Goal: Task Accomplishment & Management: Use online tool/utility

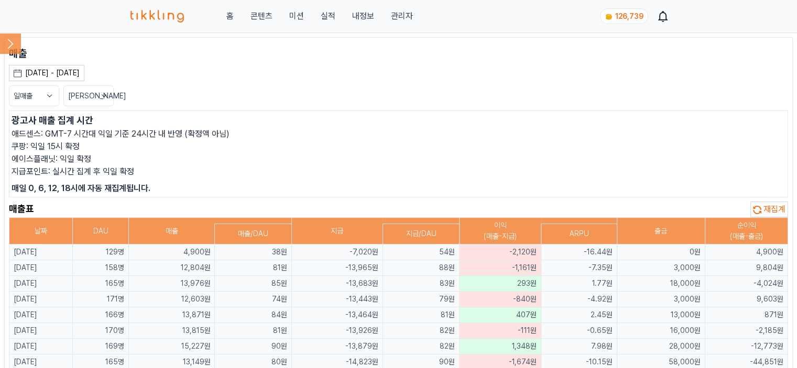
click at [422, 137] on p "애드센스: GMT-7 시간대 익일 기준 24시간 내 반영 (확정액 아님)" at bounding box center [399, 134] width 774 height 13
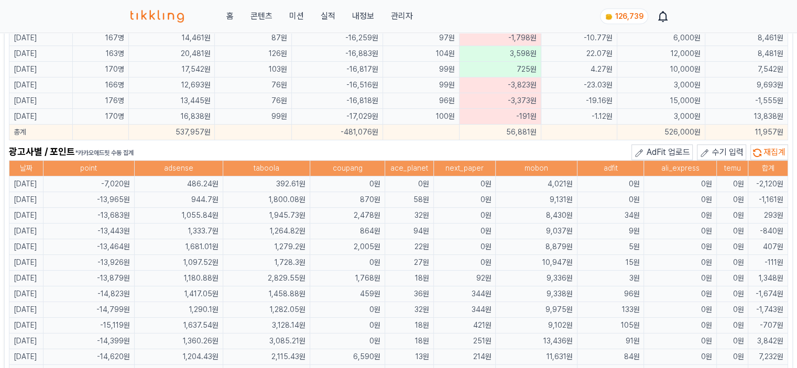
scroll to position [681, 0]
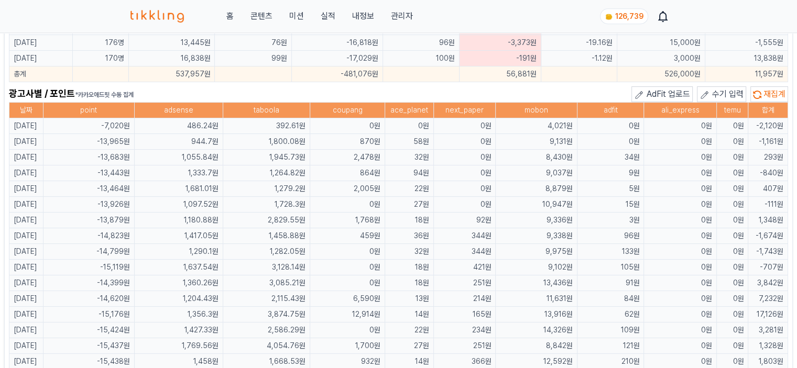
click at [729, 90] on span "수기 입력" at bounding box center [727, 94] width 31 height 10
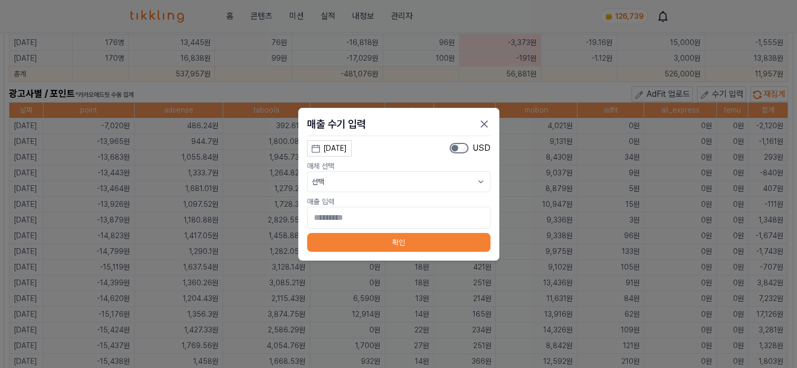
click at [347, 149] on div "[DATE]" at bounding box center [335, 148] width 24 height 11
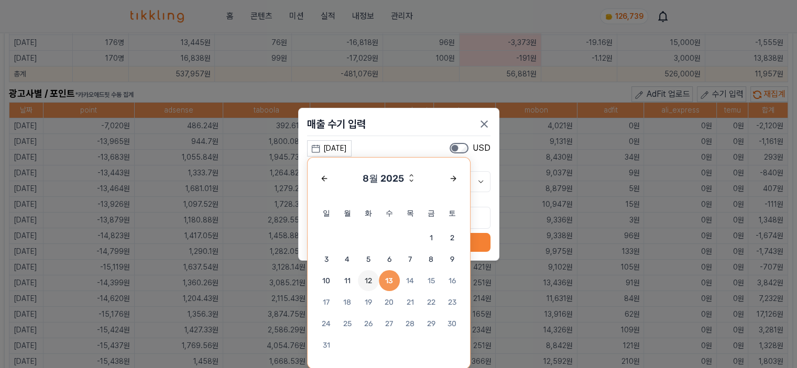
click at [368, 280] on span "12" at bounding box center [368, 280] width 21 height 21
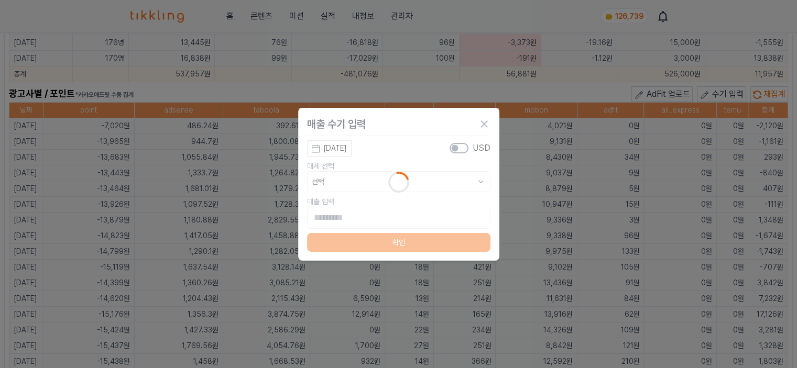
click at [398, 182] on icon at bounding box center [398, 182] width 28 height 28
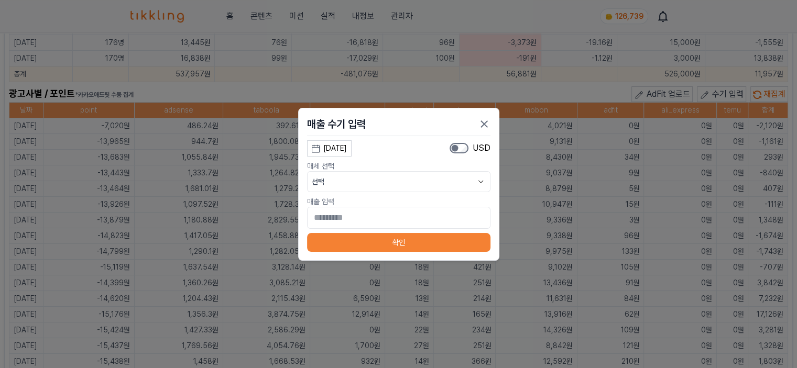
click at [427, 185] on button "선택" at bounding box center [398, 181] width 183 height 21
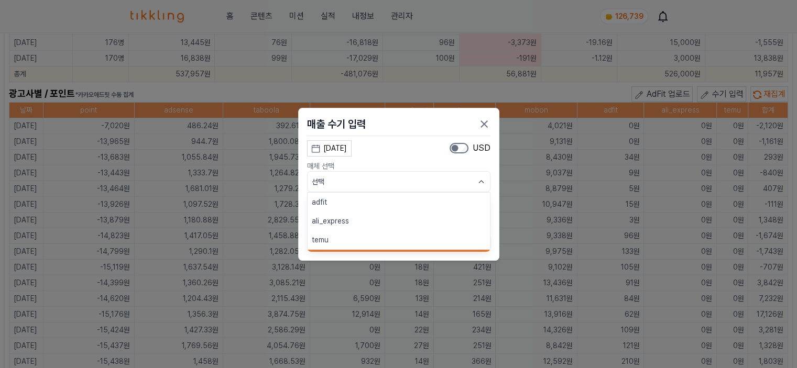
click at [408, 203] on button "adfit" at bounding box center [398, 202] width 182 height 19
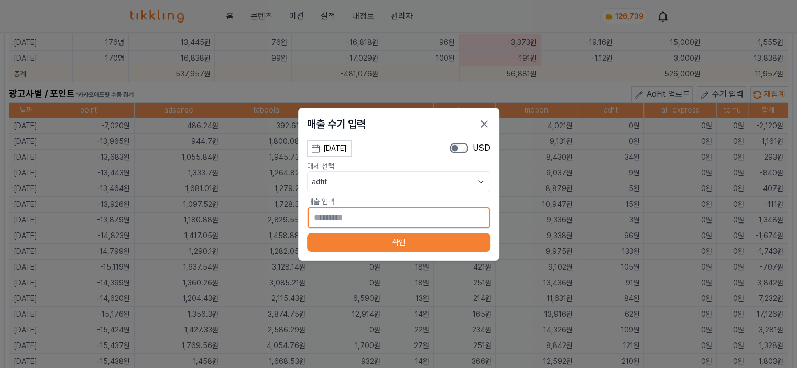
click at [404, 219] on input "*" at bounding box center [398, 218] width 183 height 22
type input "**"
click at [391, 240] on button "확인" at bounding box center [398, 242] width 183 height 19
